Goal: Information Seeking & Learning: Learn about a topic

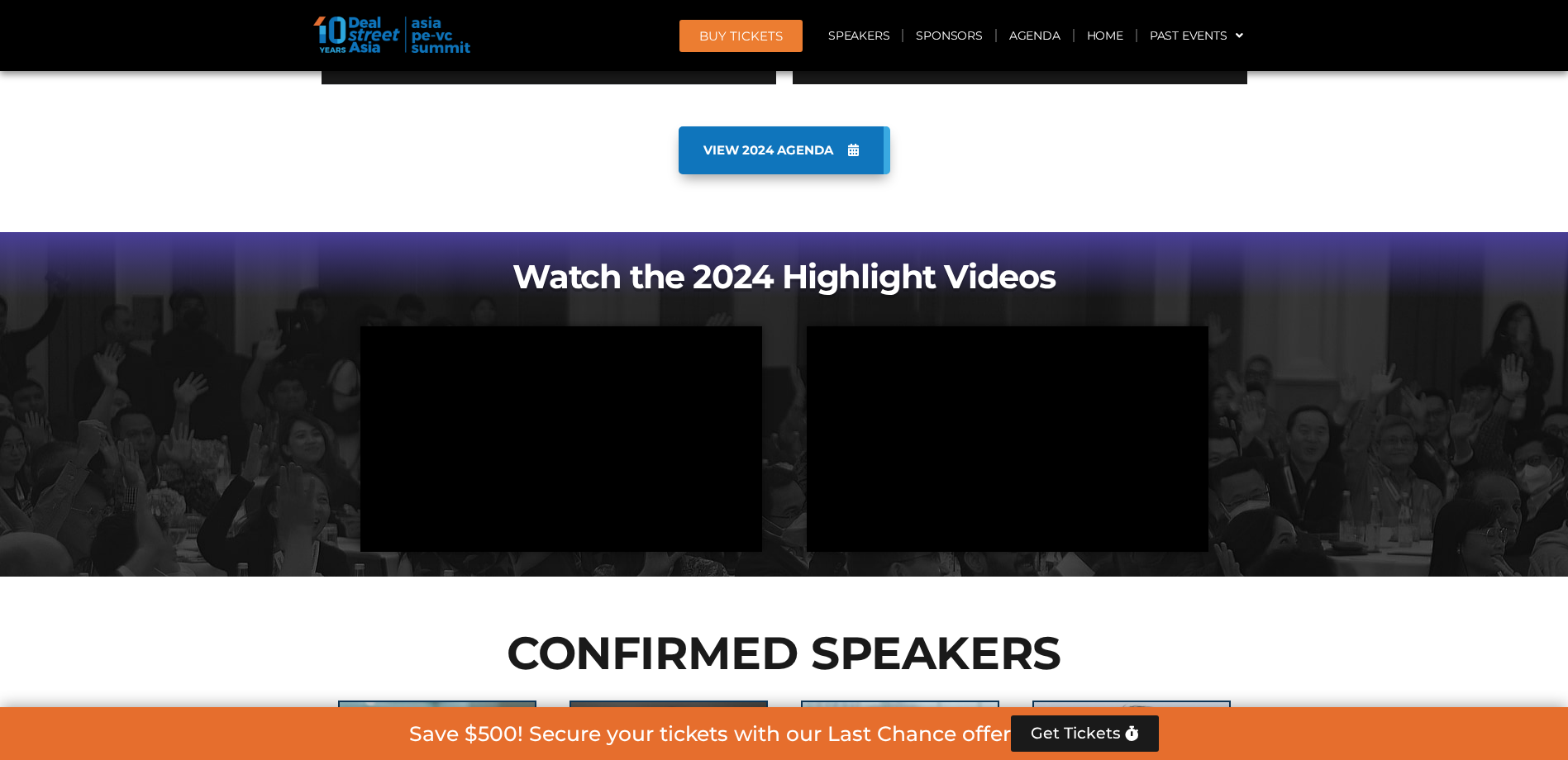
scroll to position [1239, 0]
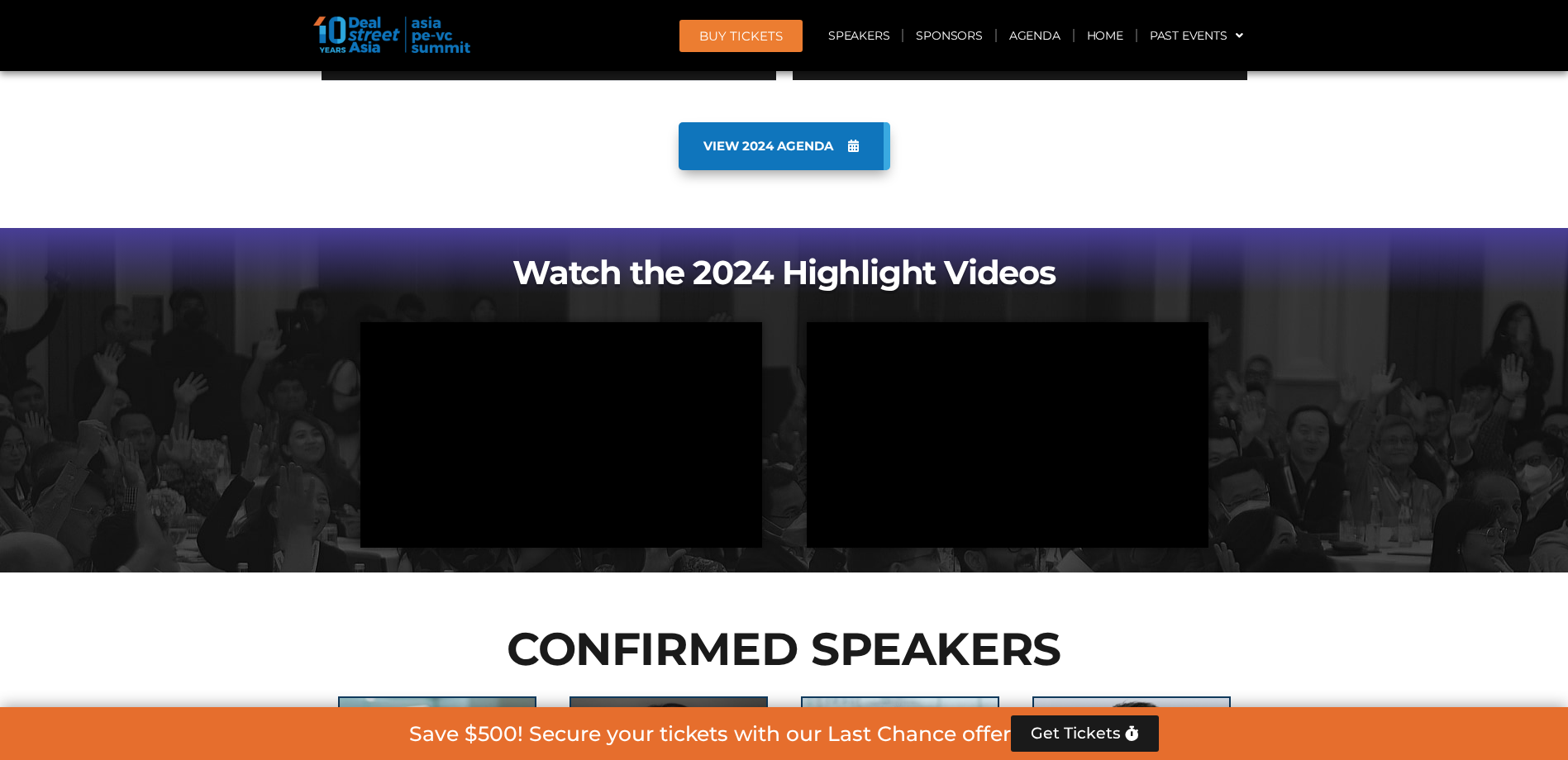
click at [828, 146] on span "VIEW 2024 AGENDA" at bounding box center [768, 145] width 130 height 14
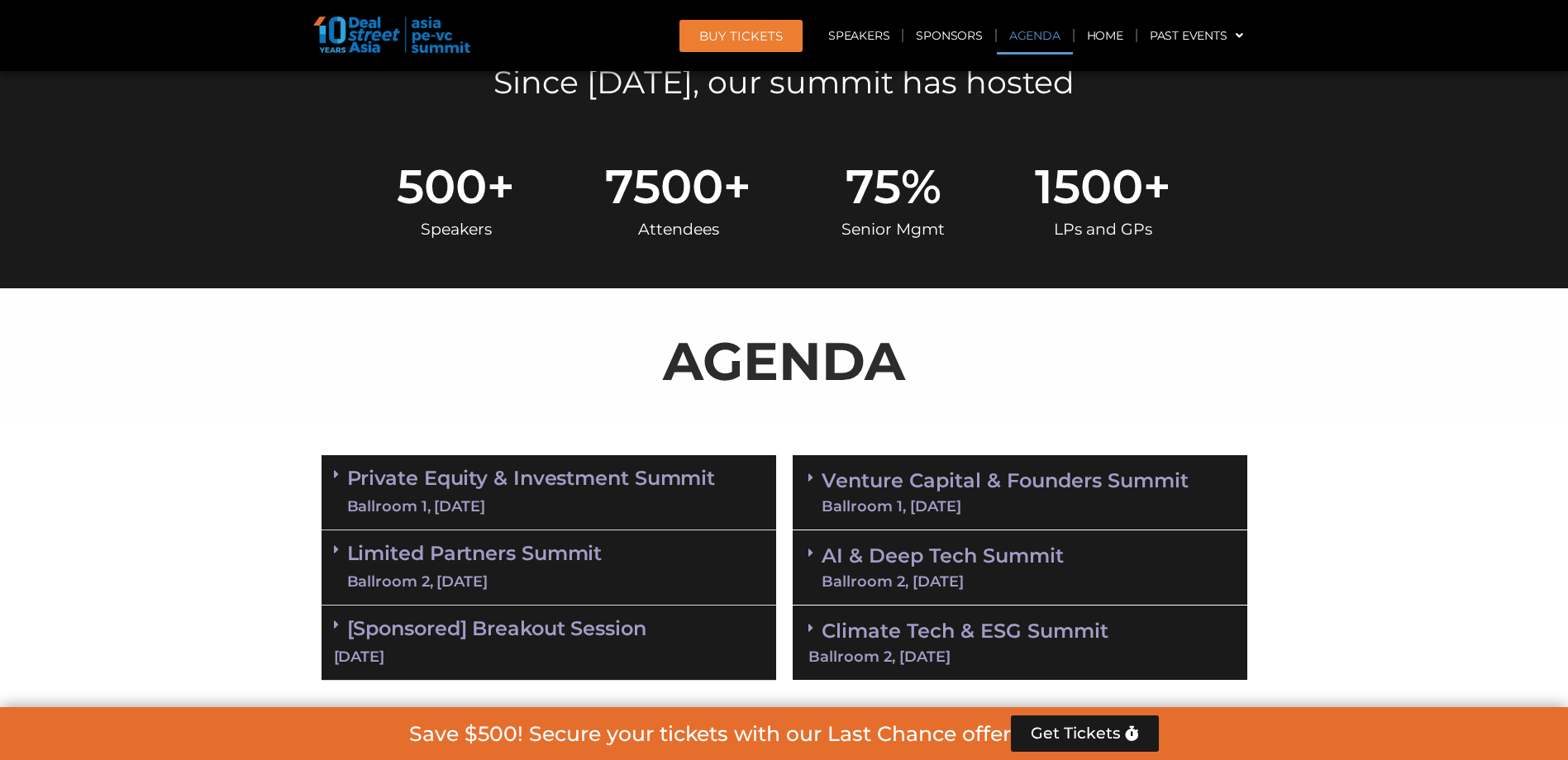
scroll to position [744, 0]
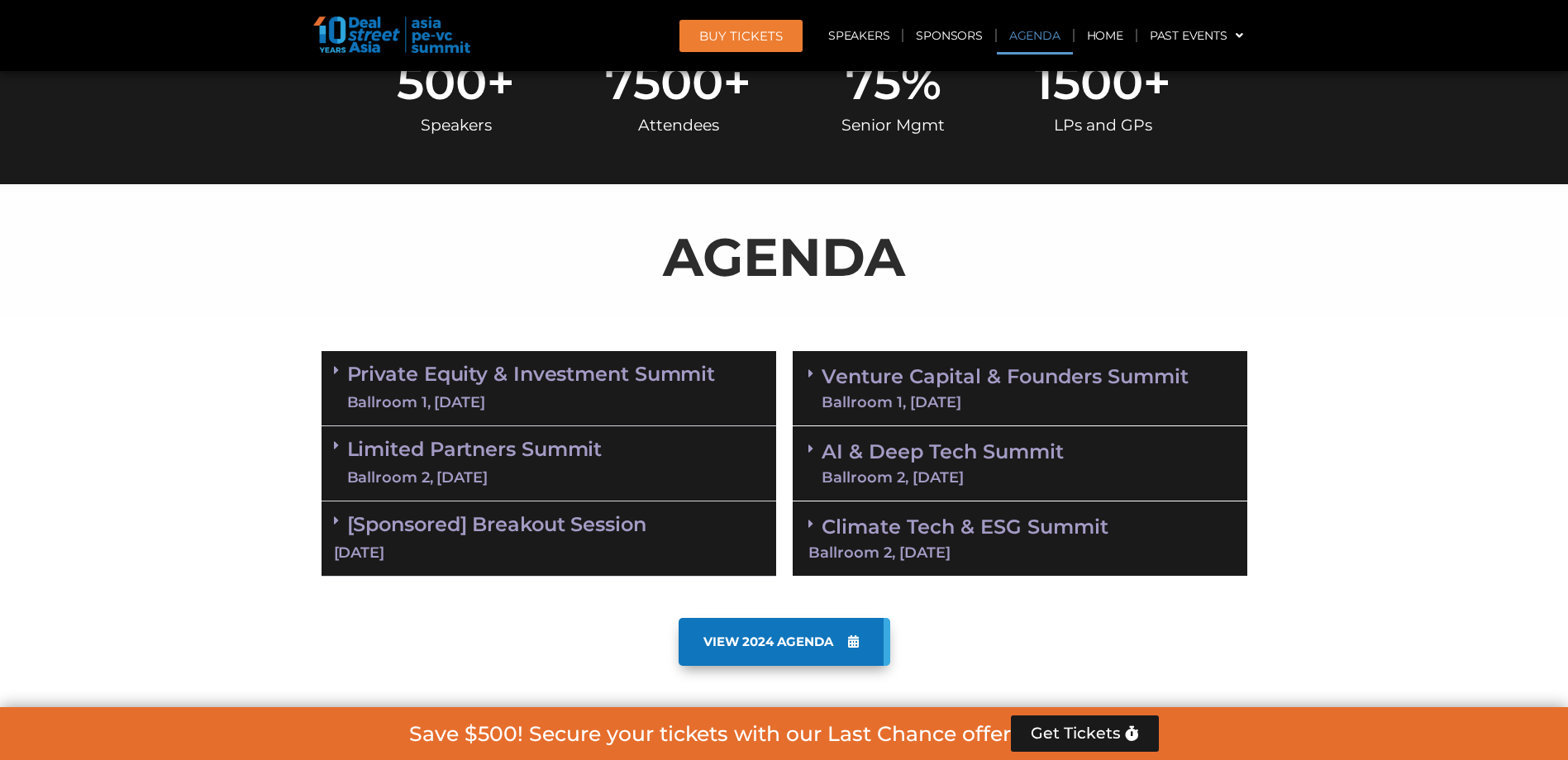
click at [1304, 300] on section "AGENDA" at bounding box center [784, 251] width 1568 height 133
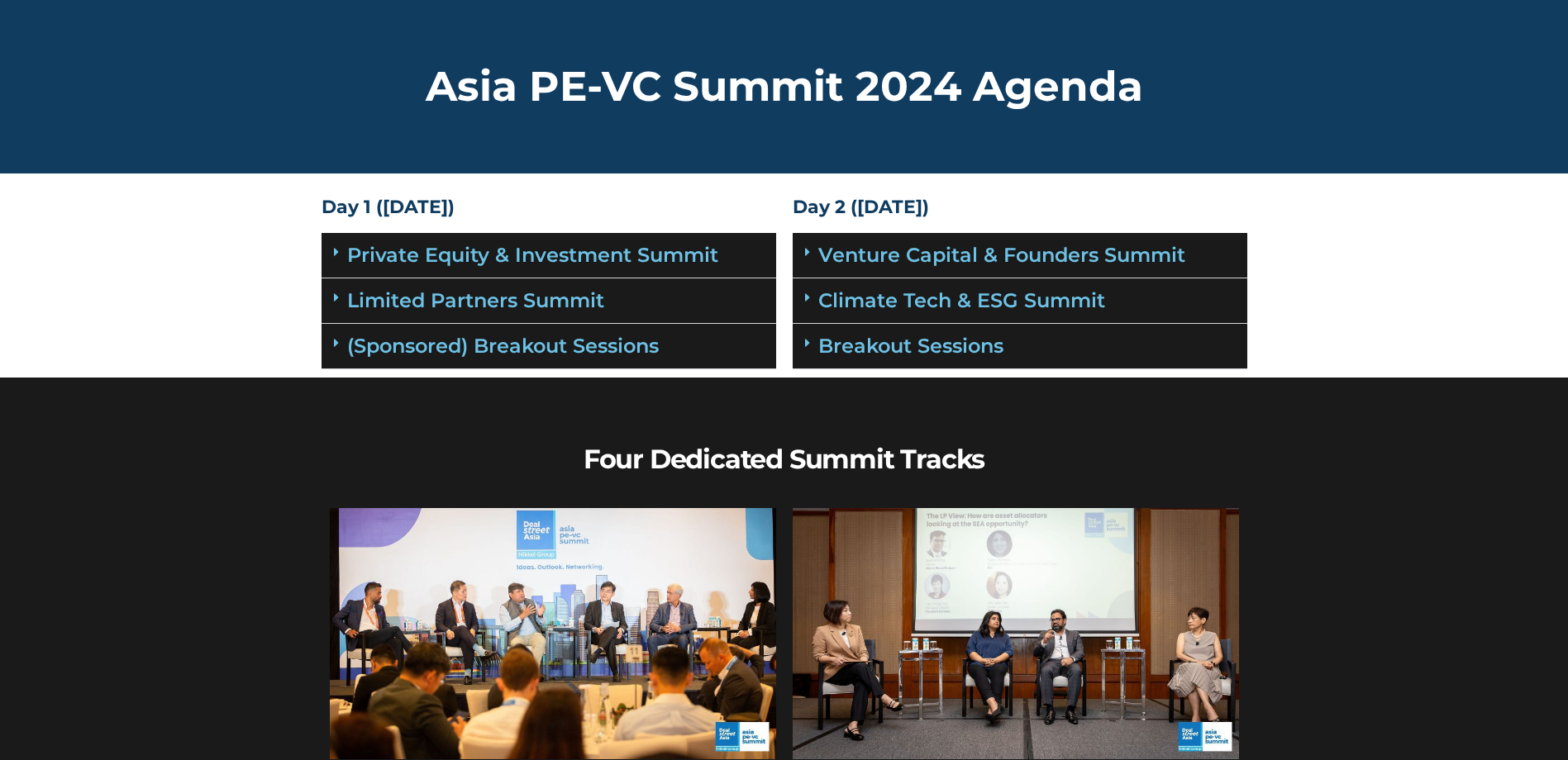
click at [335, 252] on icon at bounding box center [337, 252] width 5 height 14
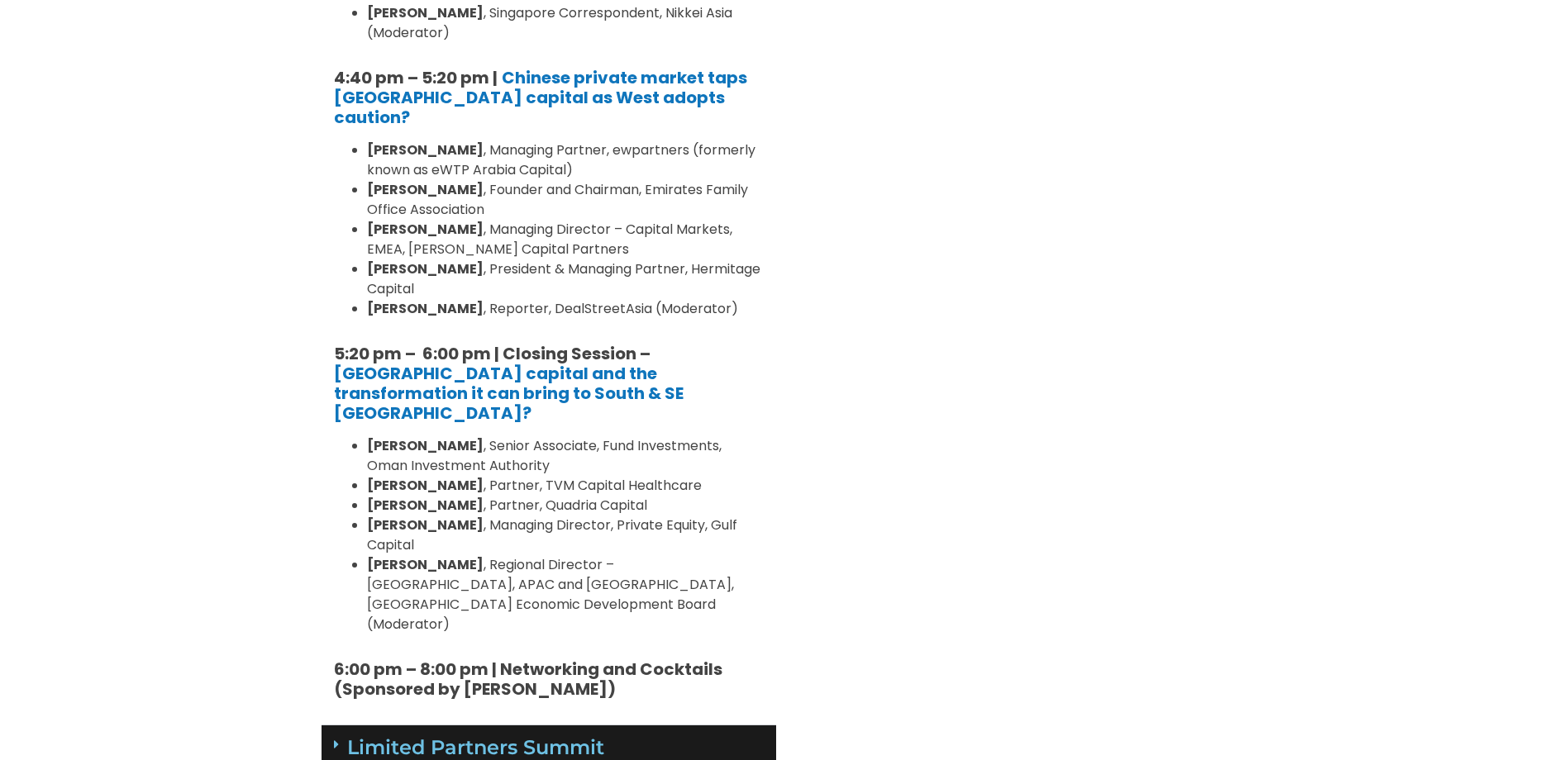
scroll to position [2066, 0]
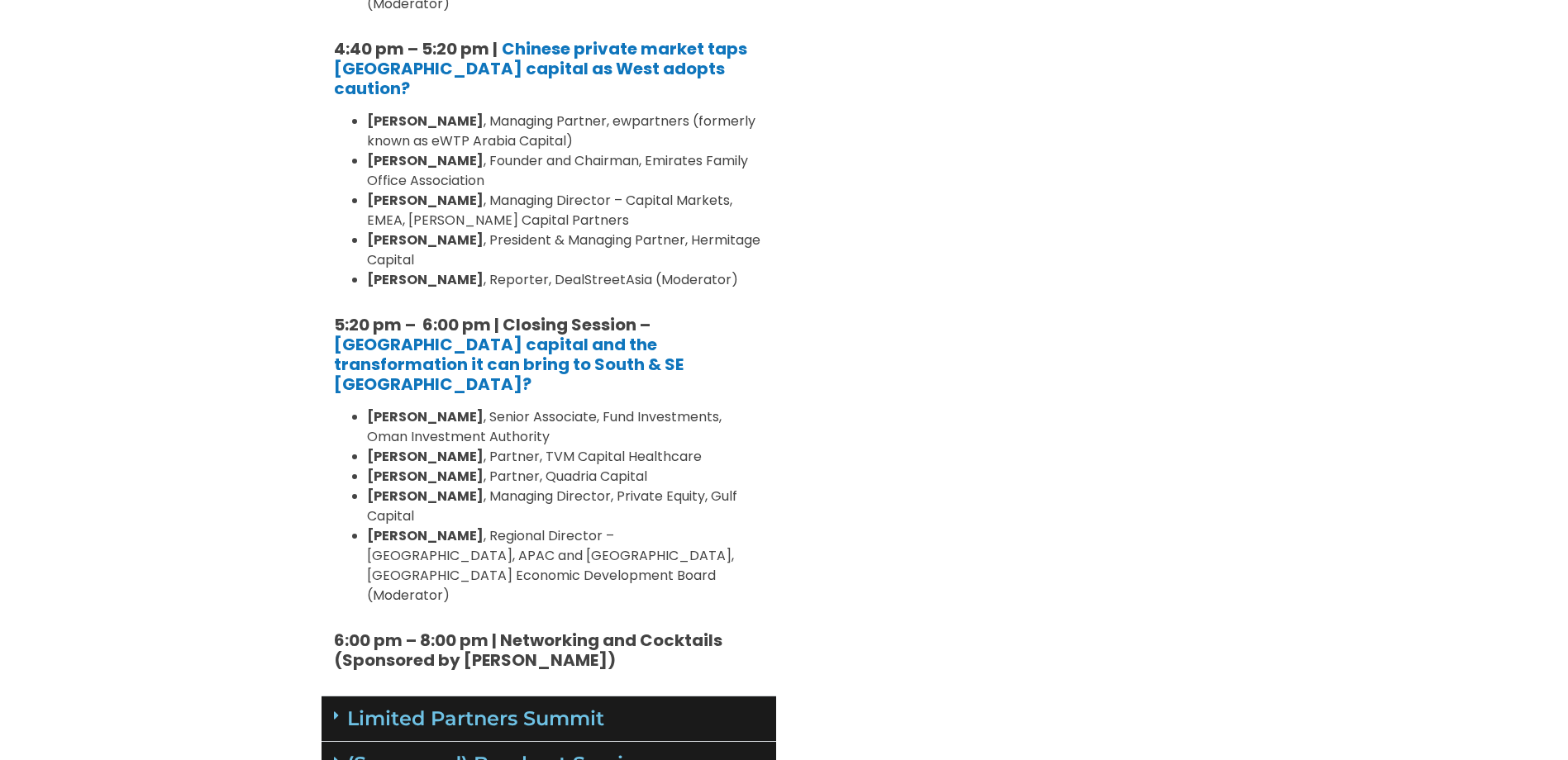
click at [331, 696] on div "Limited Partners Summit" at bounding box center [548, 718] width 455 height 45
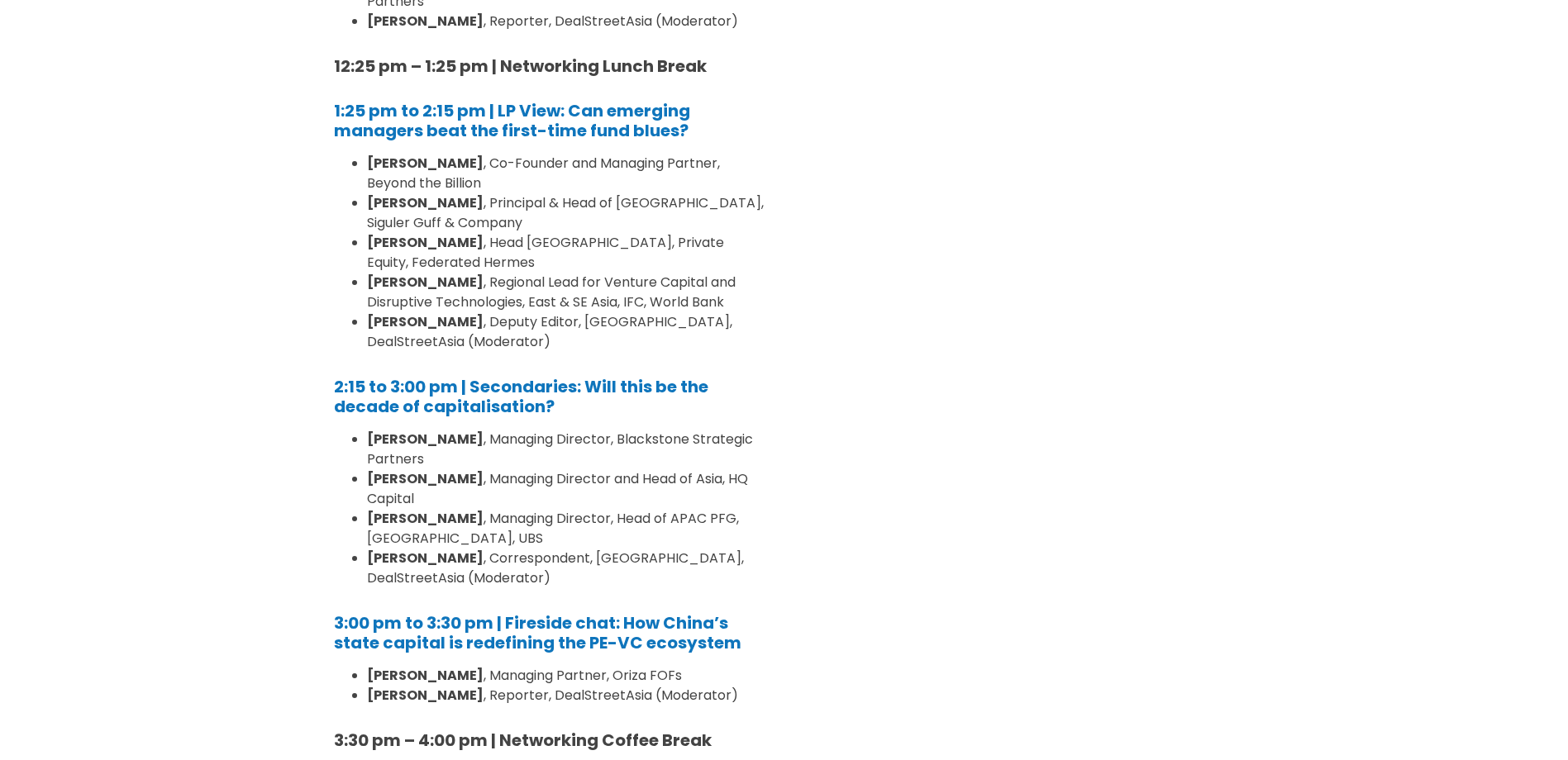
scroll to position [3635, 0]
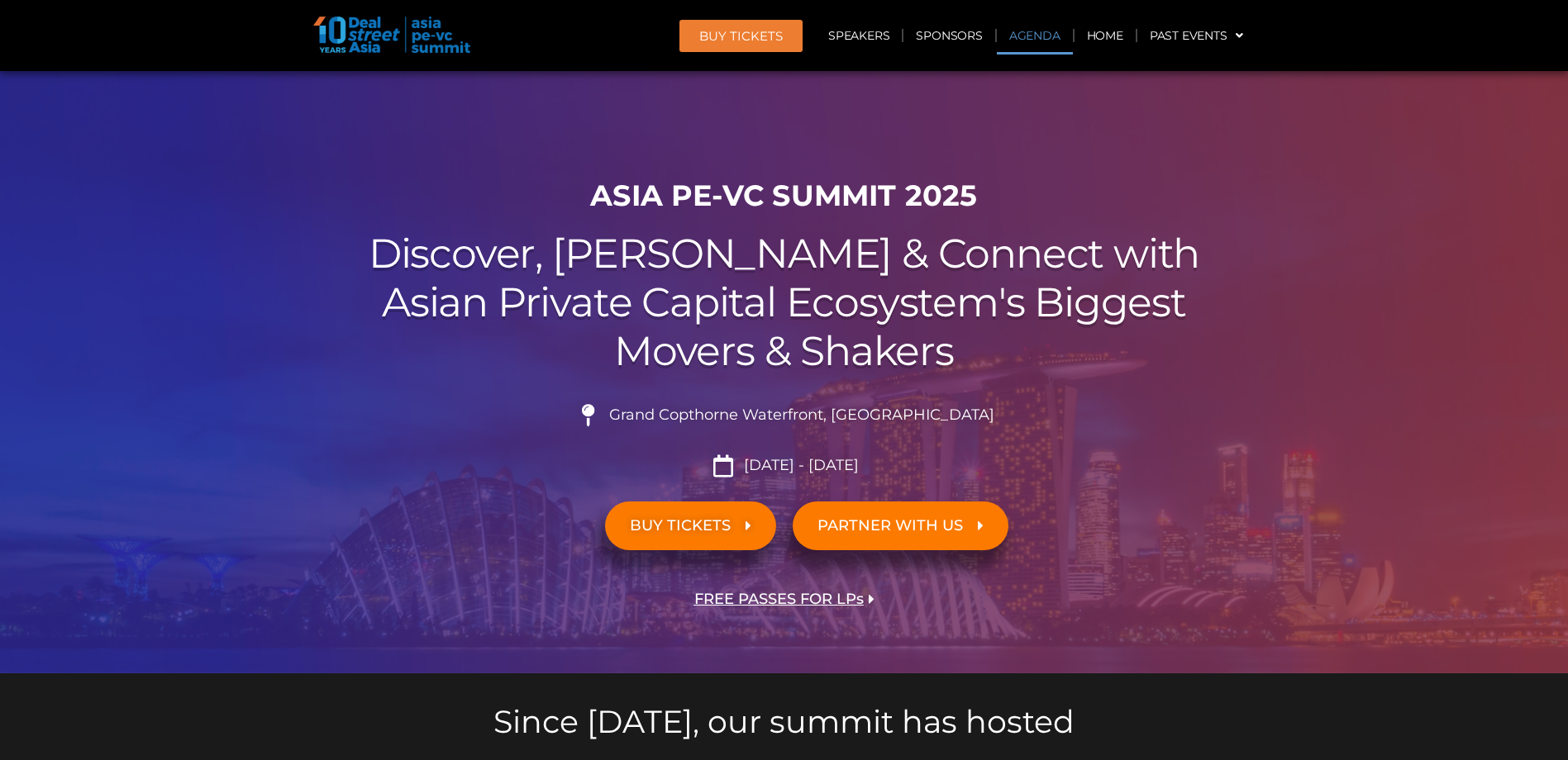
click at [1039, 31] on link "Agenda" at bounding box center [1034, 35] width 76 height 38
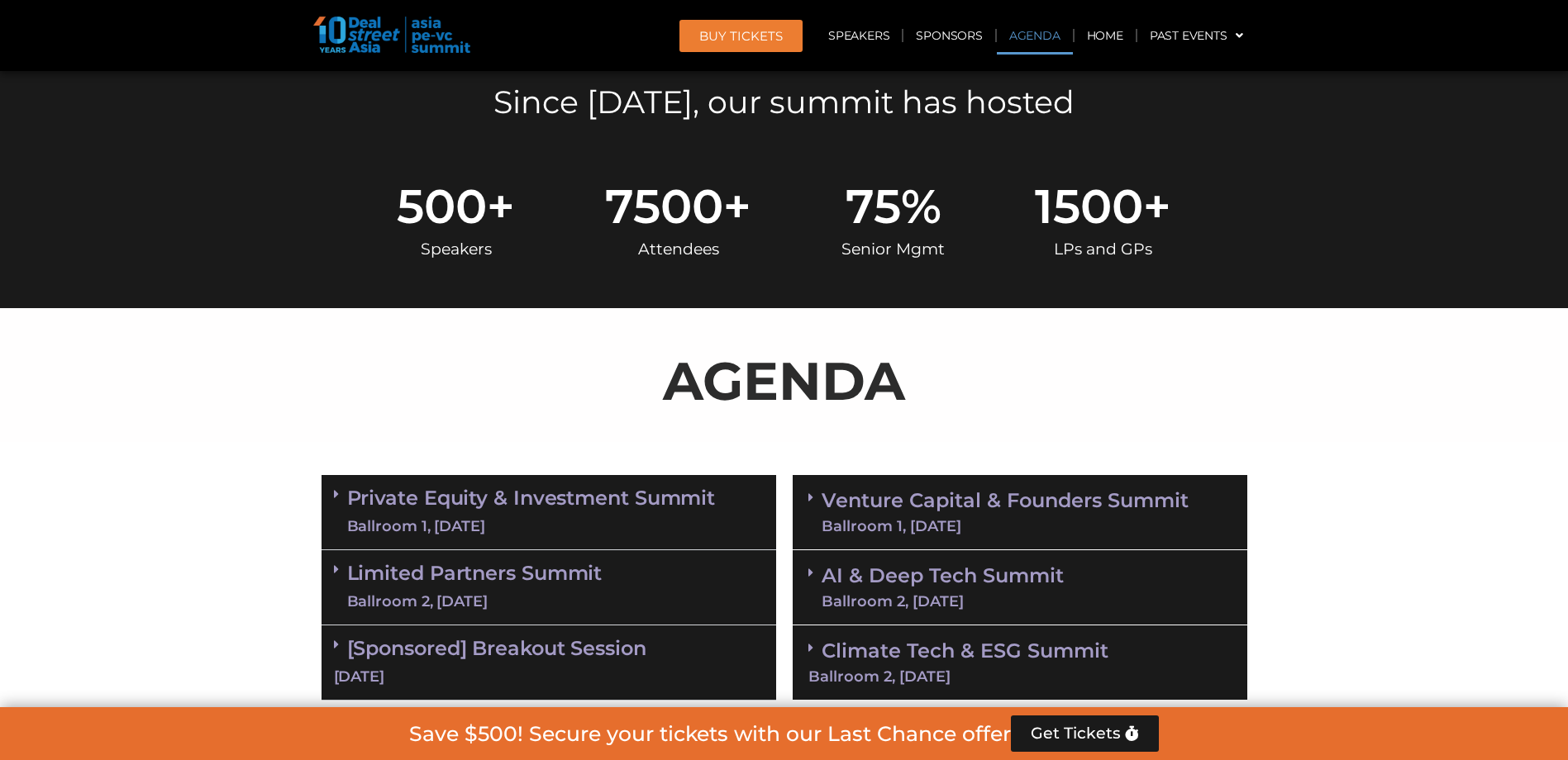
scroll to position [865, 0]
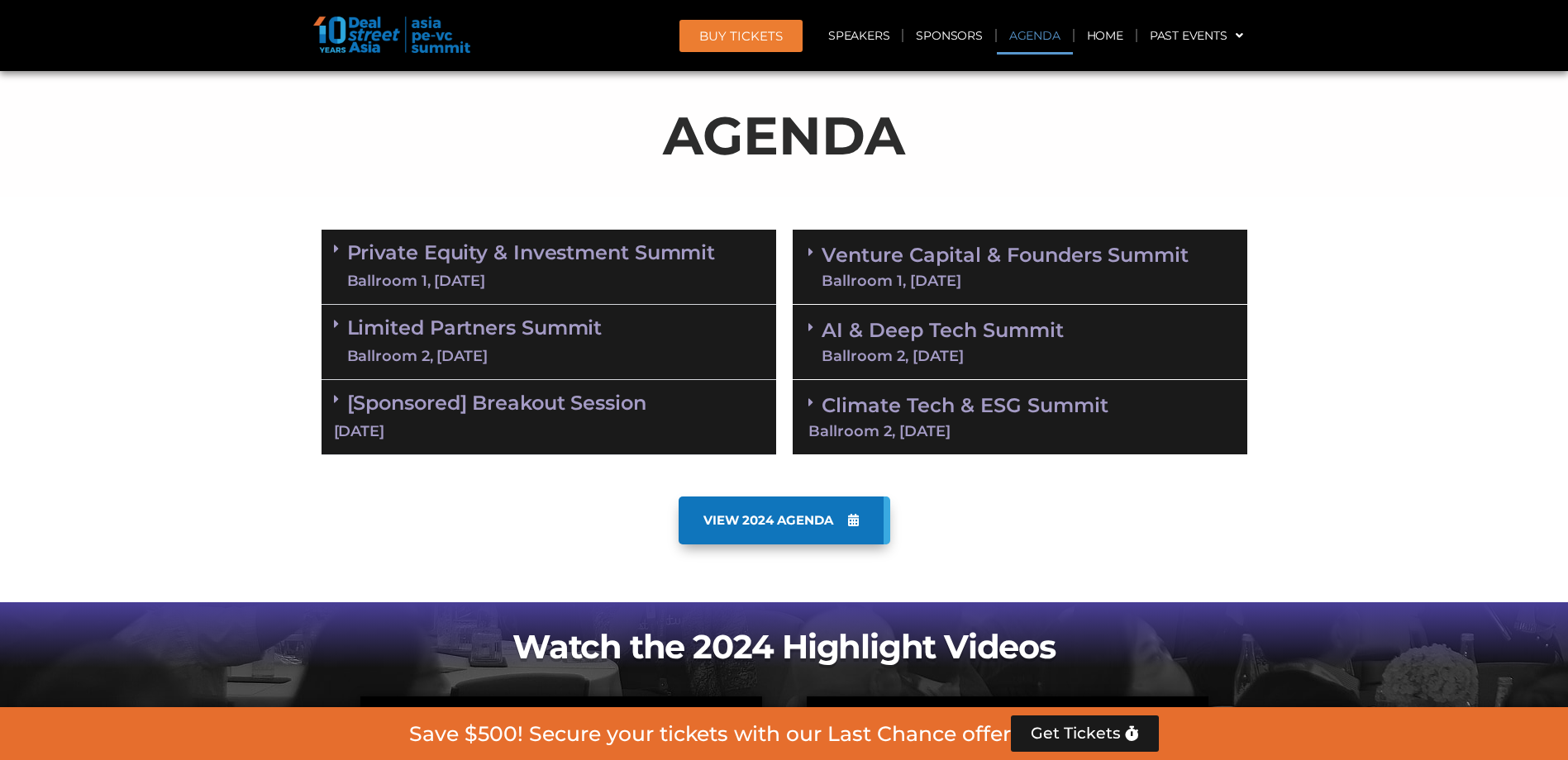
click at [808, 328] on icon at bounding box center [810, 327] width 5 height 14
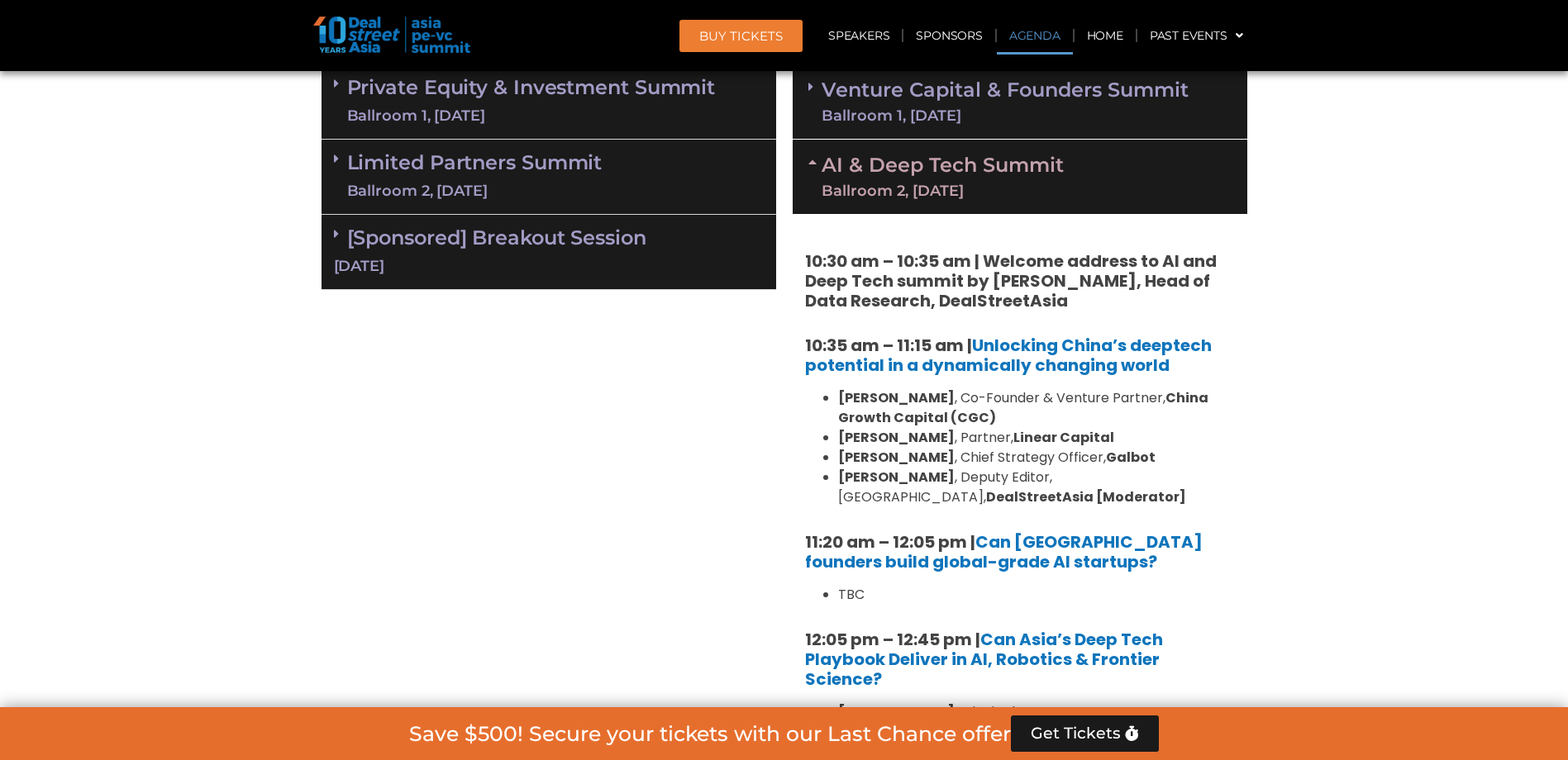
scroll to position [948, 0]
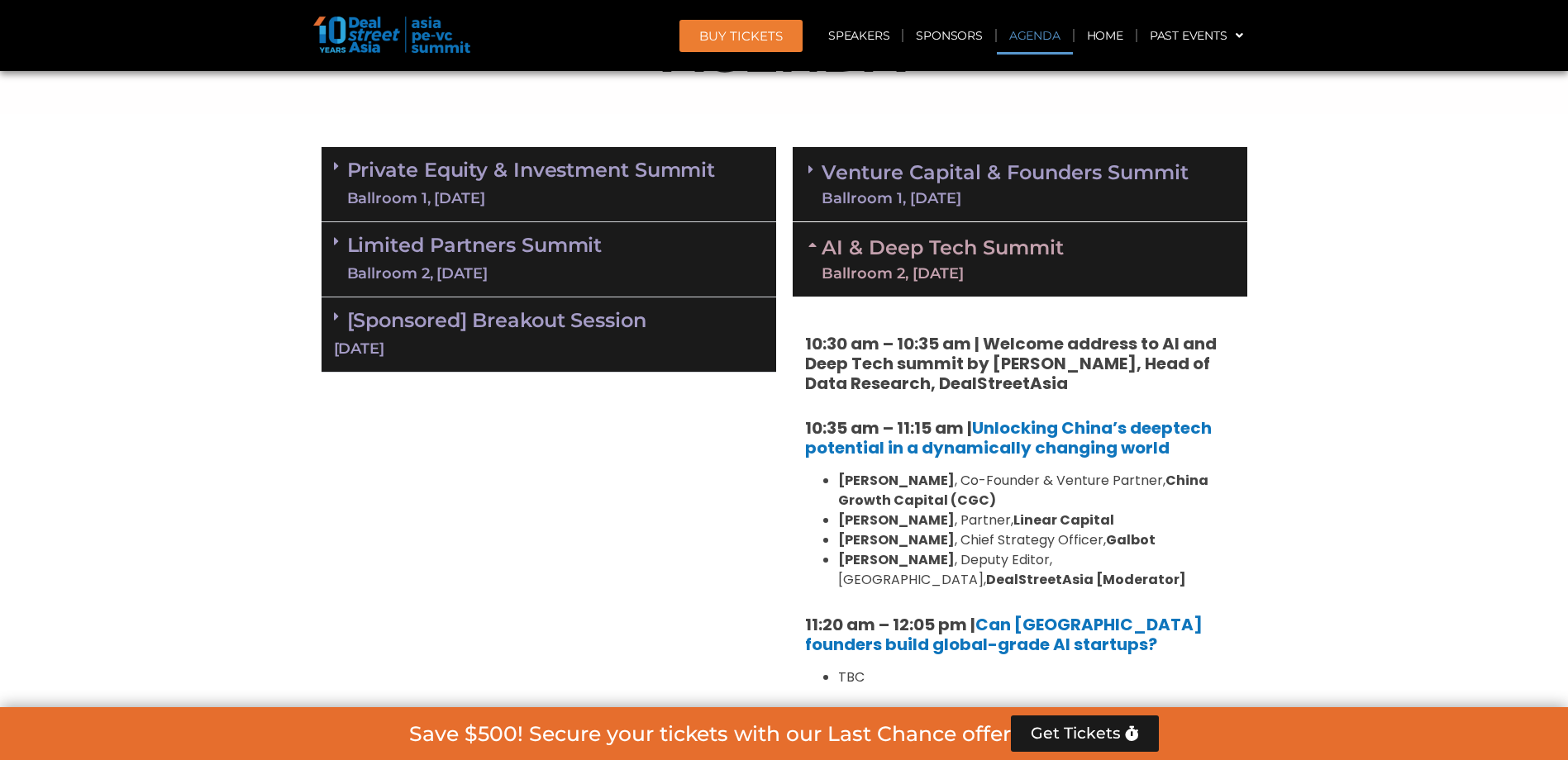
click at [337, 243] on icon at bounding box center [337, 241] width 5 height 14
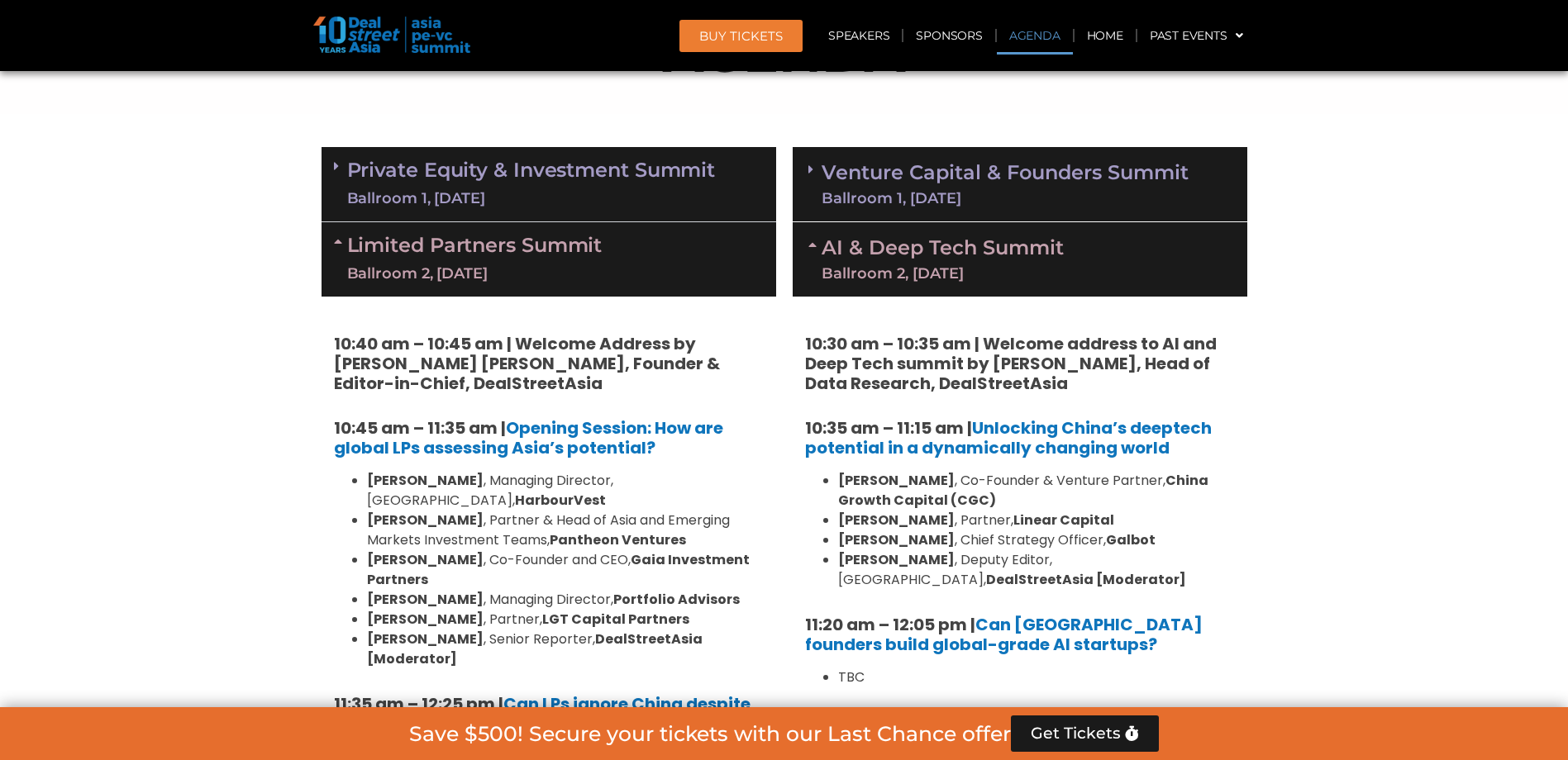
click at [334, 167] on icon at bounding box center [337, 167] width 5 height 14
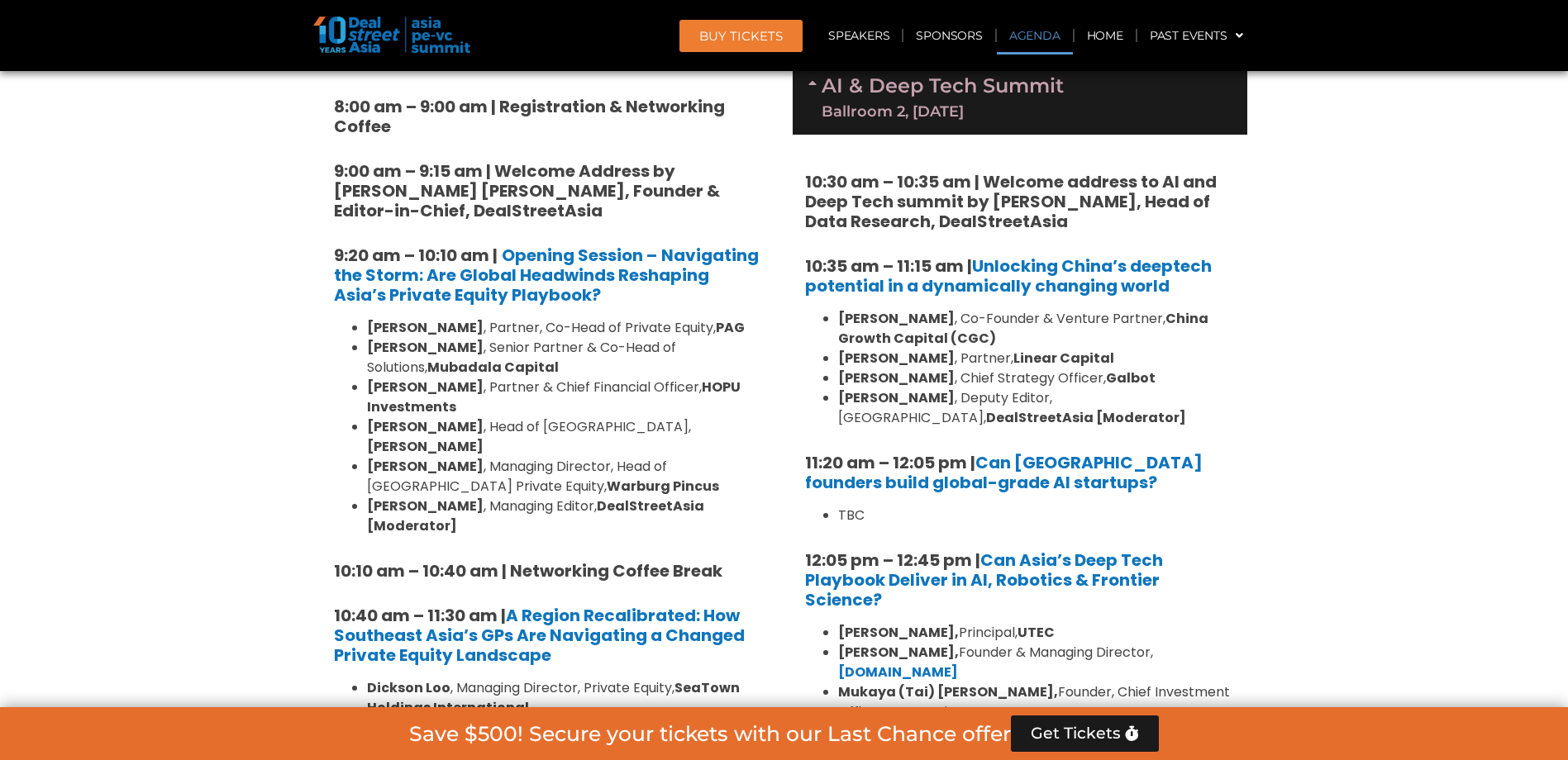
scroll to position [1157, 0]
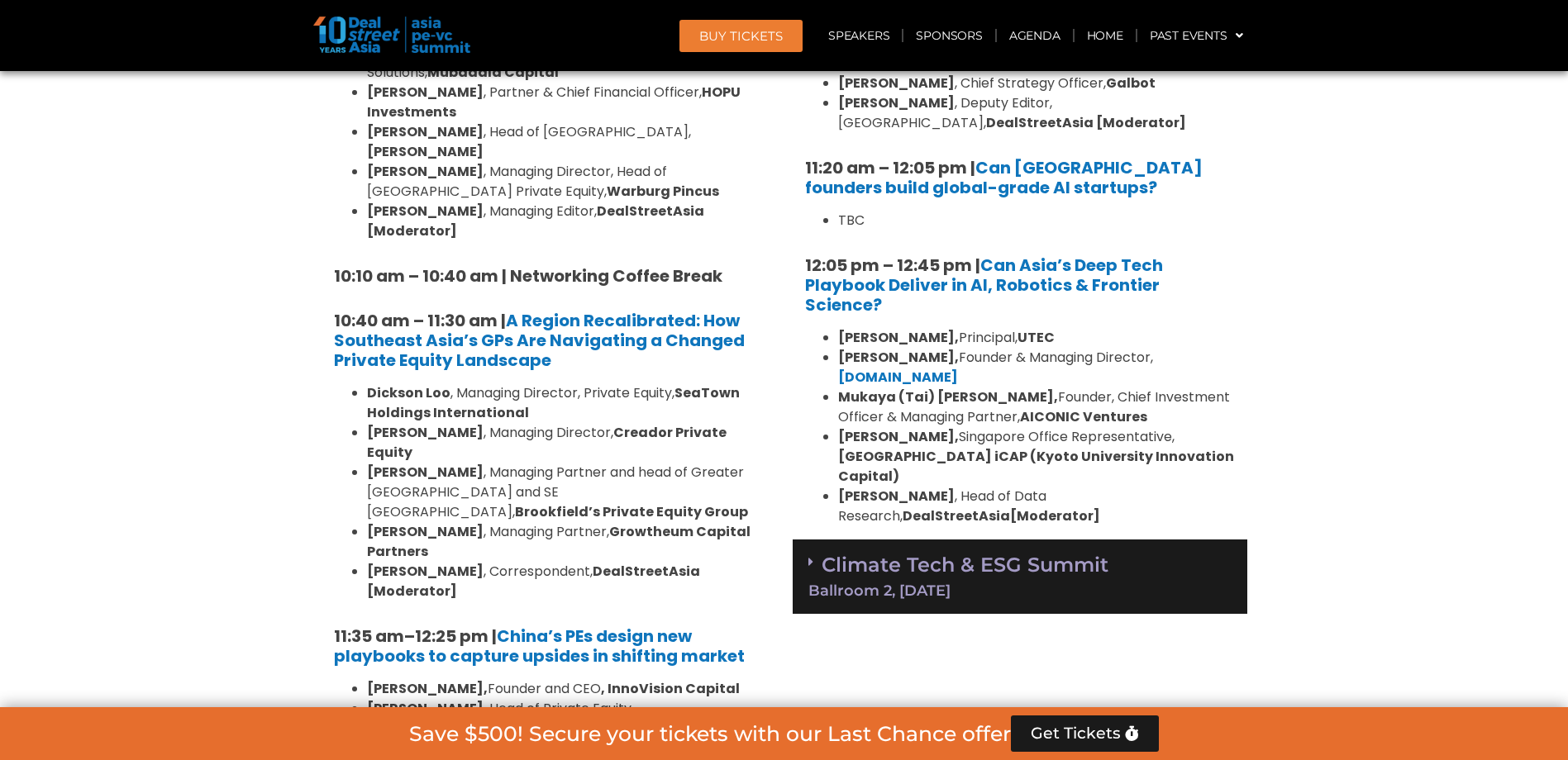
click at [804, 542] on div "Climate Tech & ESG Summit Ballroom 2, 11 Sept" at bounding box center [1020, 577] width 455 height 75
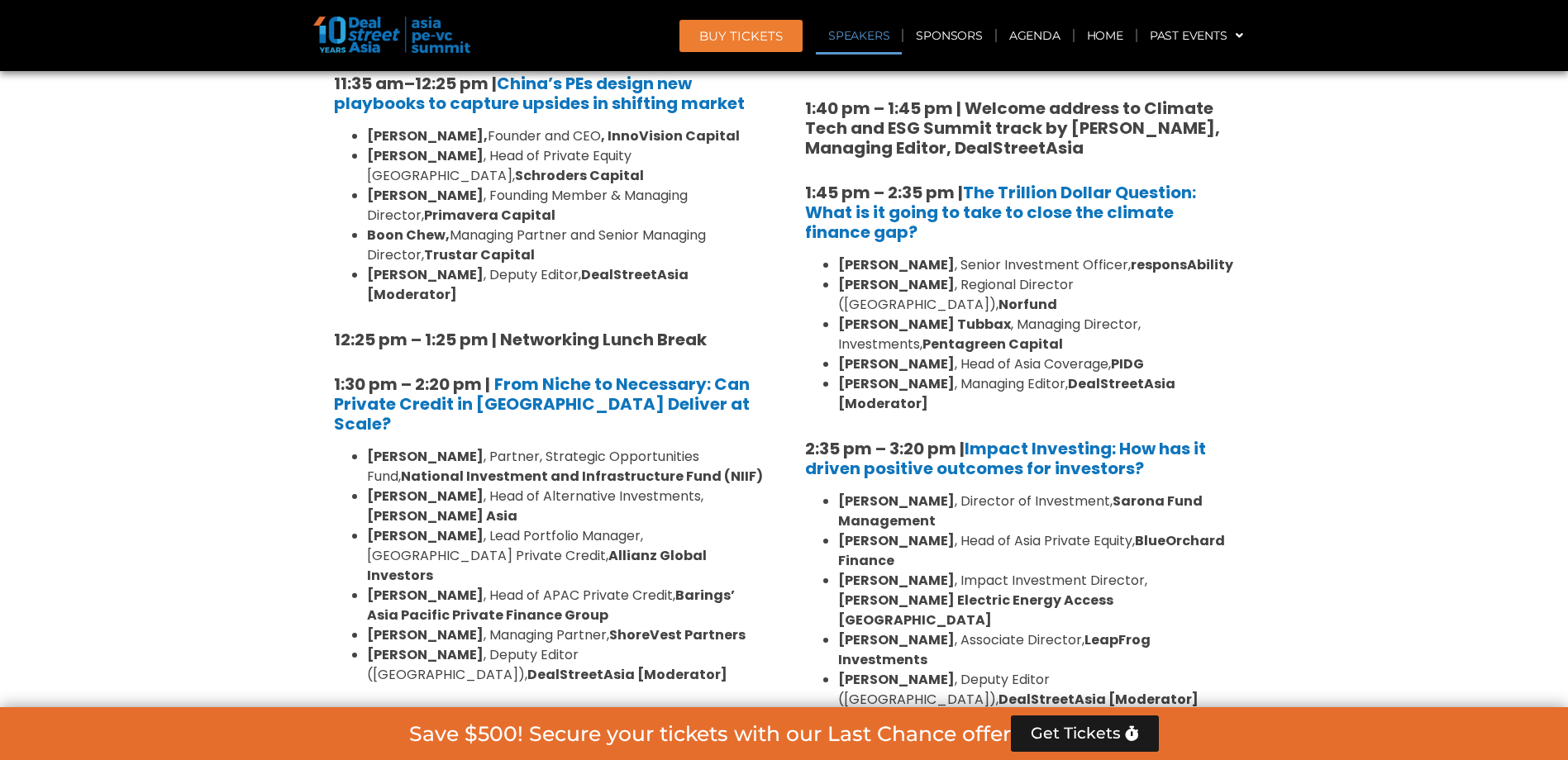
scroll to position [1982, 0]
